Goal: Navigation & Orientation: Find specific page/section

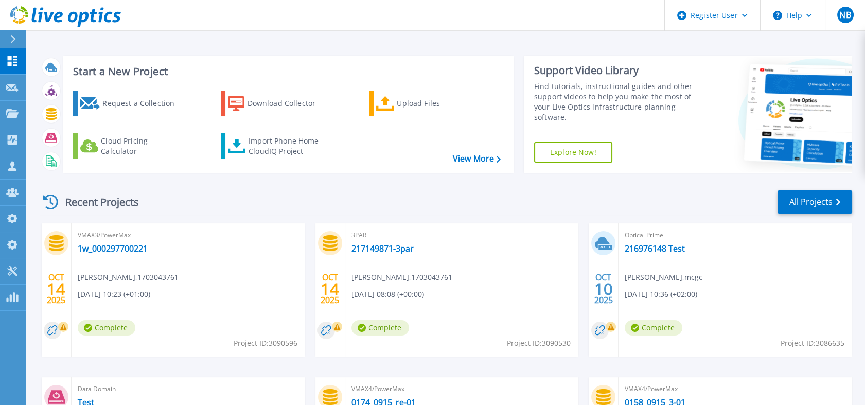
click at [107, 16] on icon at bounding box center [108, 17] width 8 height 11
click at [117, 20] on icon at bounding box center [116, 17] width 9 height 11
click at [86, 15] on icon at bounding box center [82, 19] width 11 height 15
